Goal: Task Accomplishment & Management: Complete application form

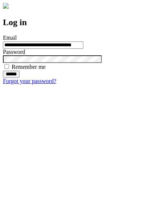
type input "**********"
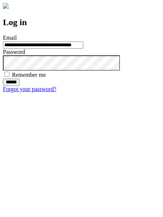
click at [20, 86] on input "******" at bounding box center [11, 81] width 17 height 7
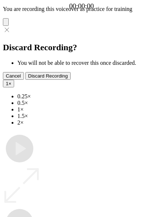
type input "**********"
